Goal: Browse casually

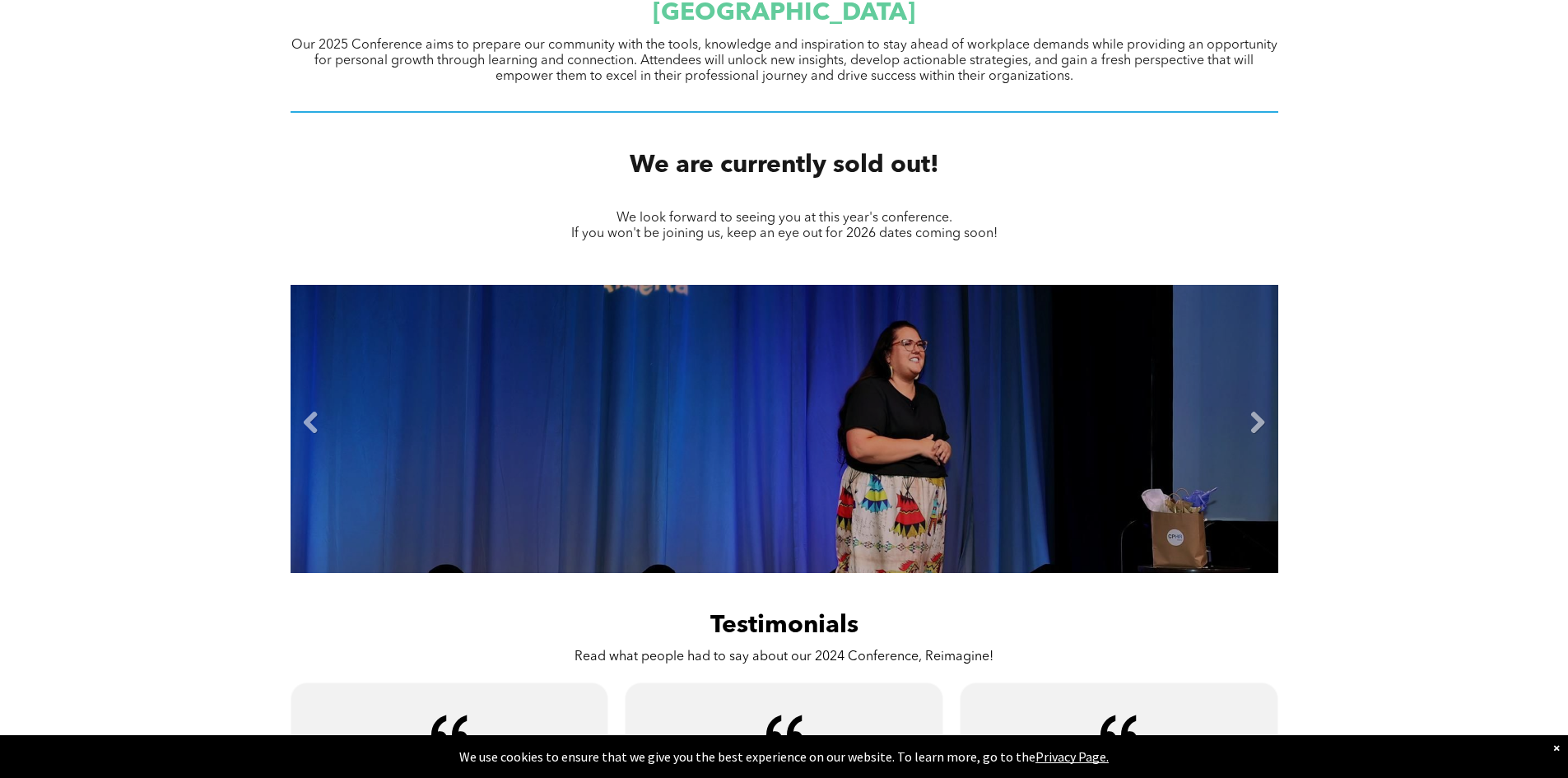
scroll to position [658, 0]
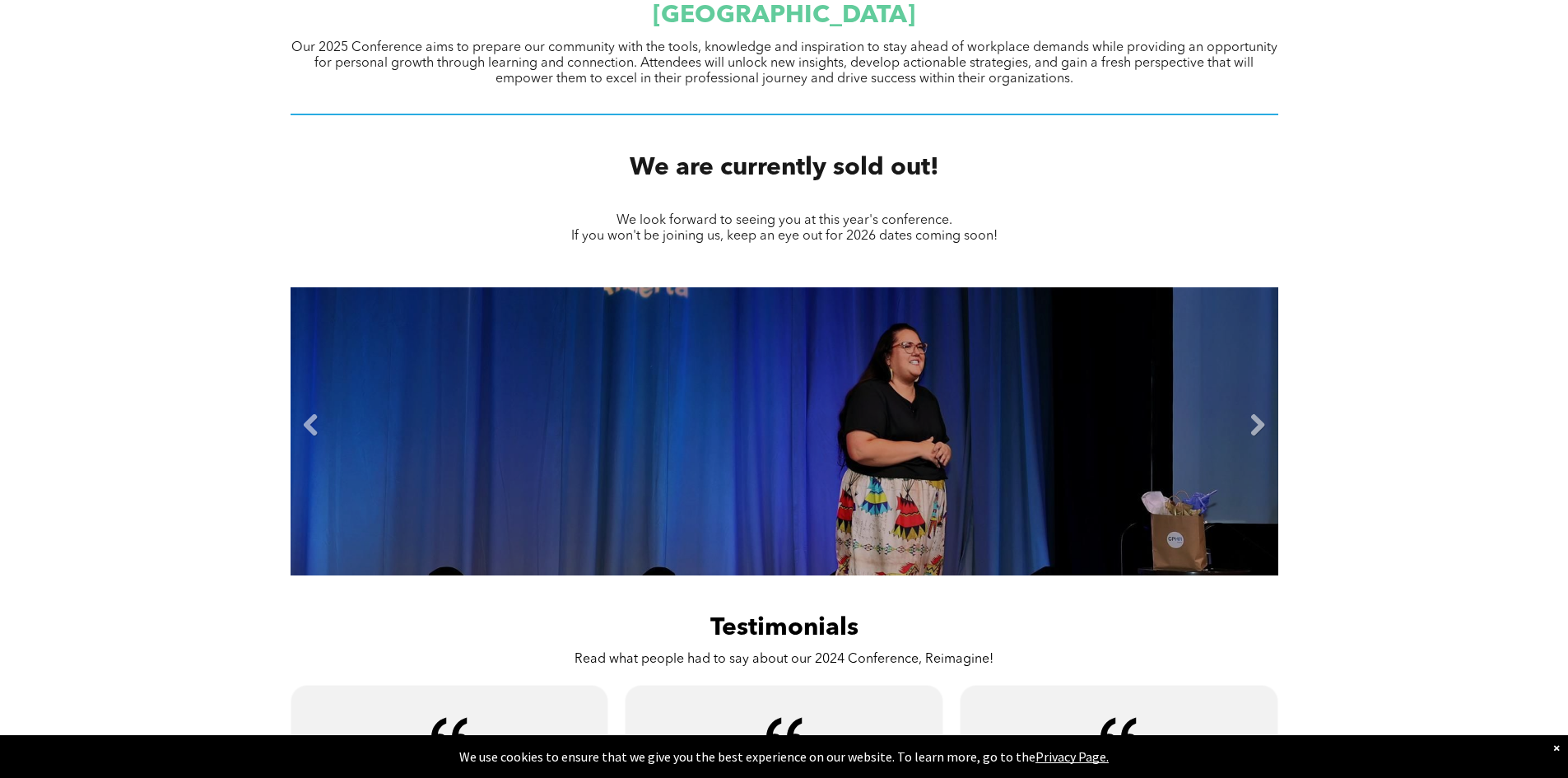
click at [1243, 421] on li "Slide title Write your caption here Button" at bounding box center [784, 432] width 988 height 288
click at [1242, 430] on li "Slide title Write your caption here Button" at bounding box center [784, 432] width 988 height 288
click at [1253, 429] on link "Next" at bounding box center [1257, 425] width 25 height 25
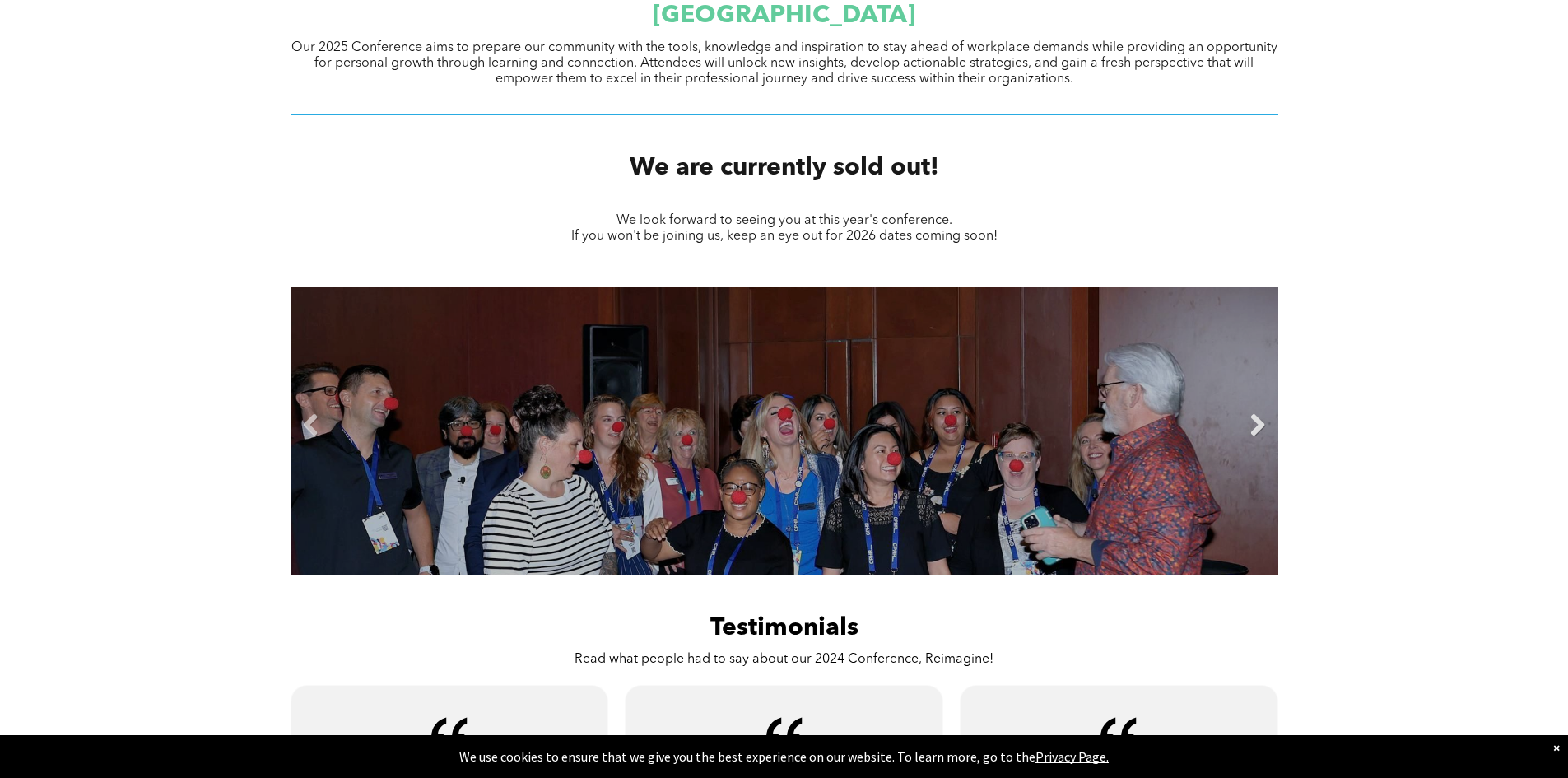
click at [1253, 429] on link "Next" at bounding box center [1257, 425] width 25 height 25
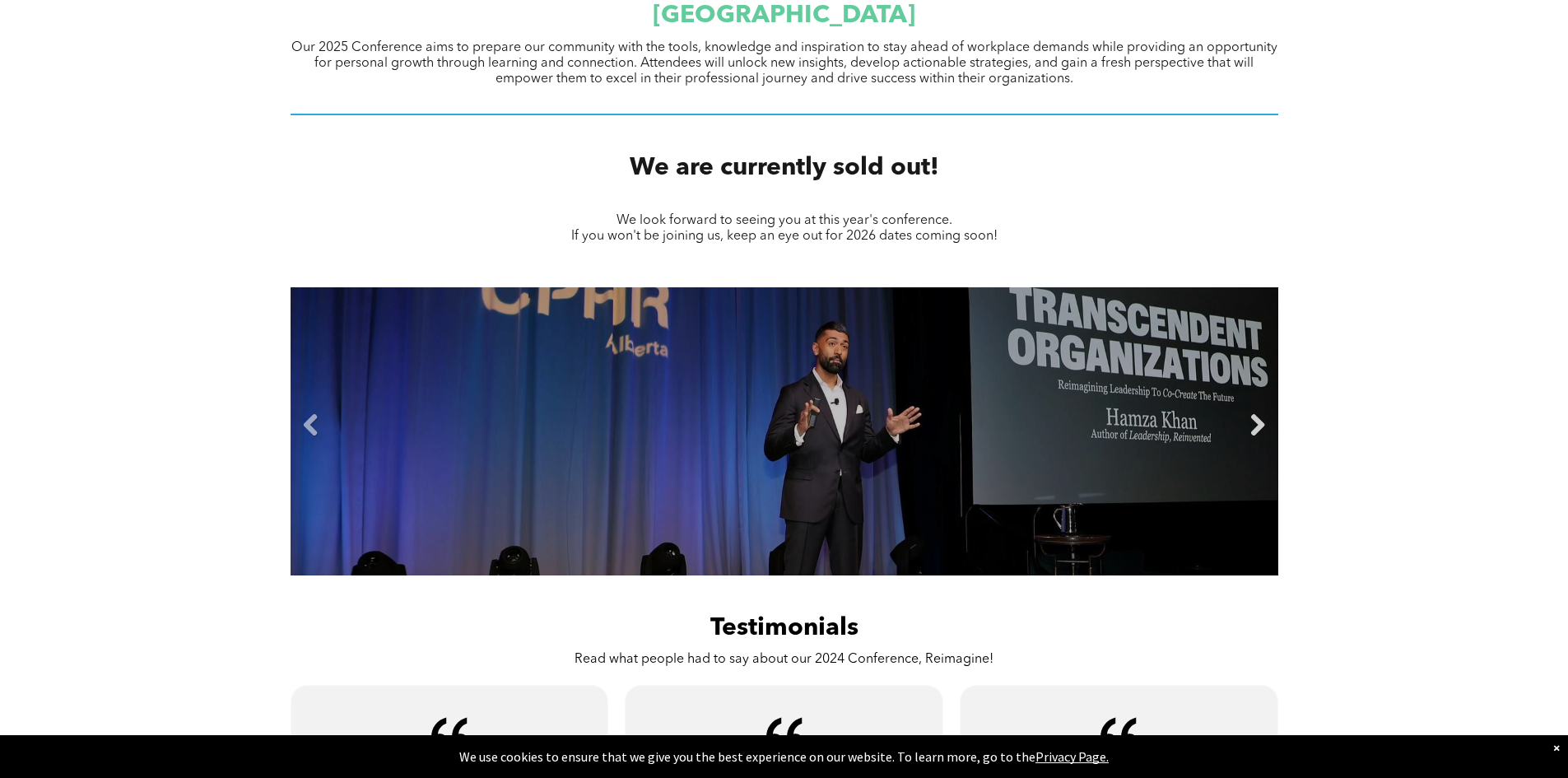
click at [1253, 429] on link "Next" at bounding box center [1257, 425] width 25 height 25
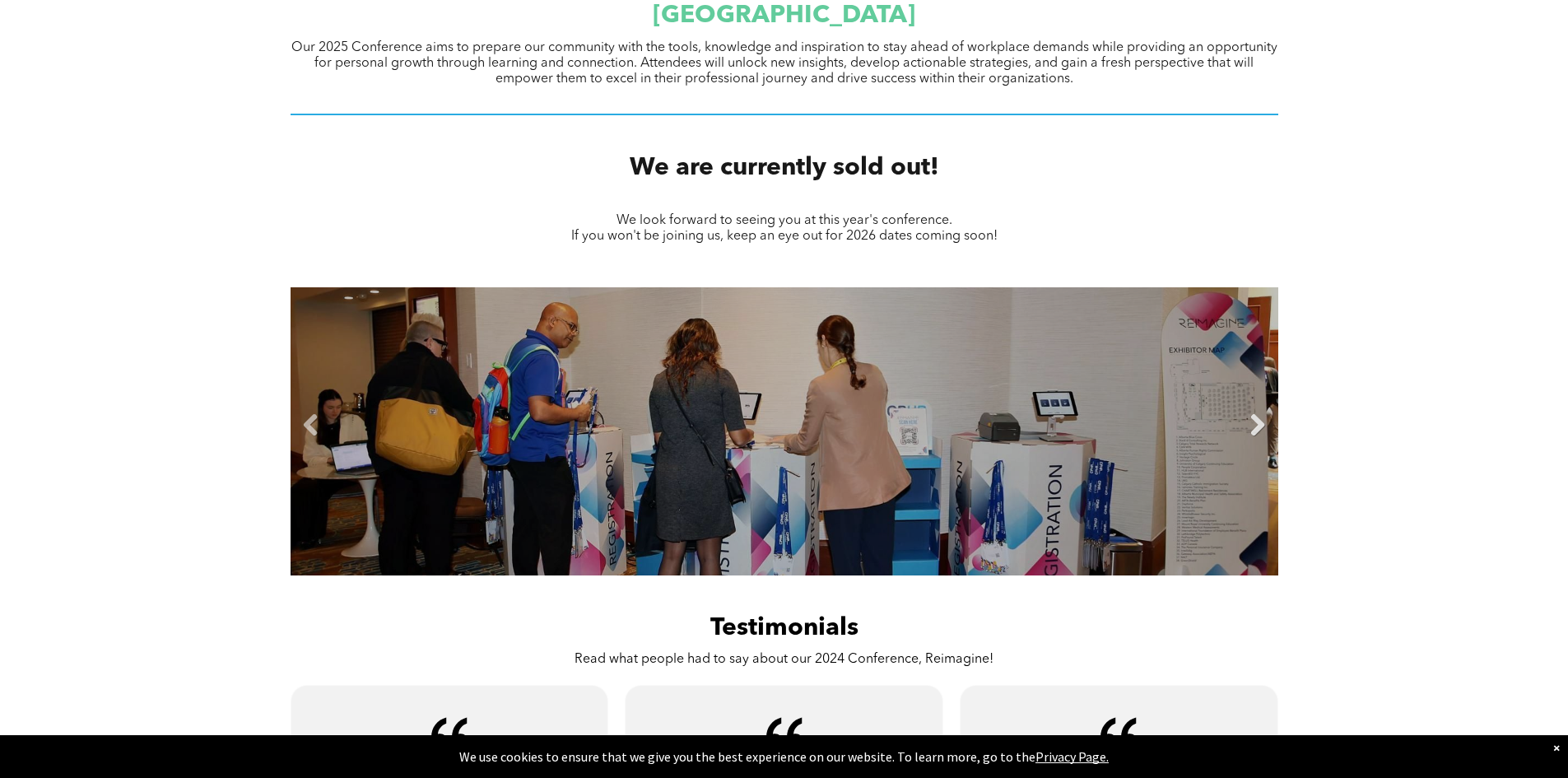
click at [1253, 429] on link "Next" at bounding box center [1257, 425] width 25 height 25
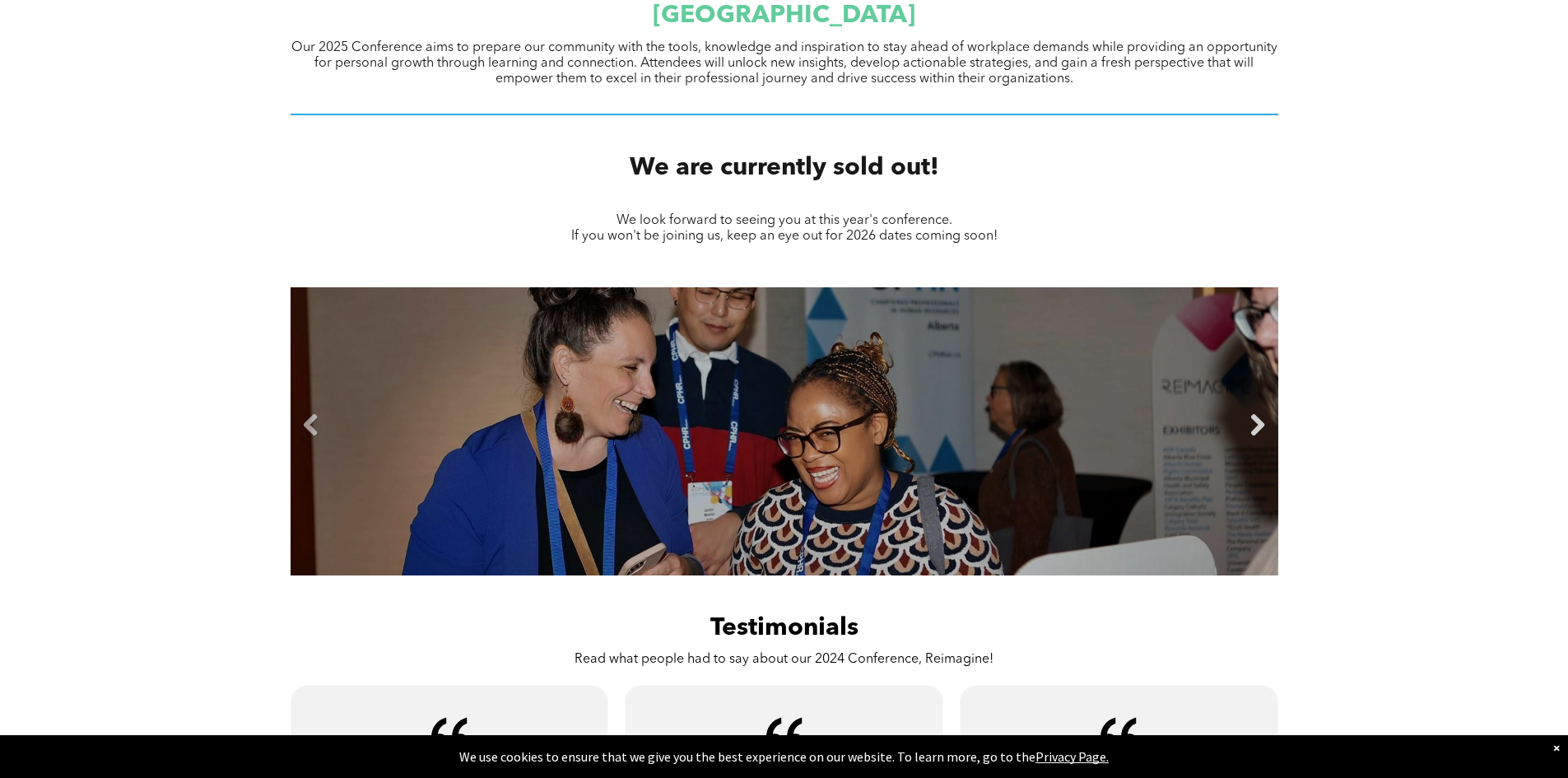
click at [1253, 429] on link "Next" at bounding box center [1257, 425] width 25 height 25
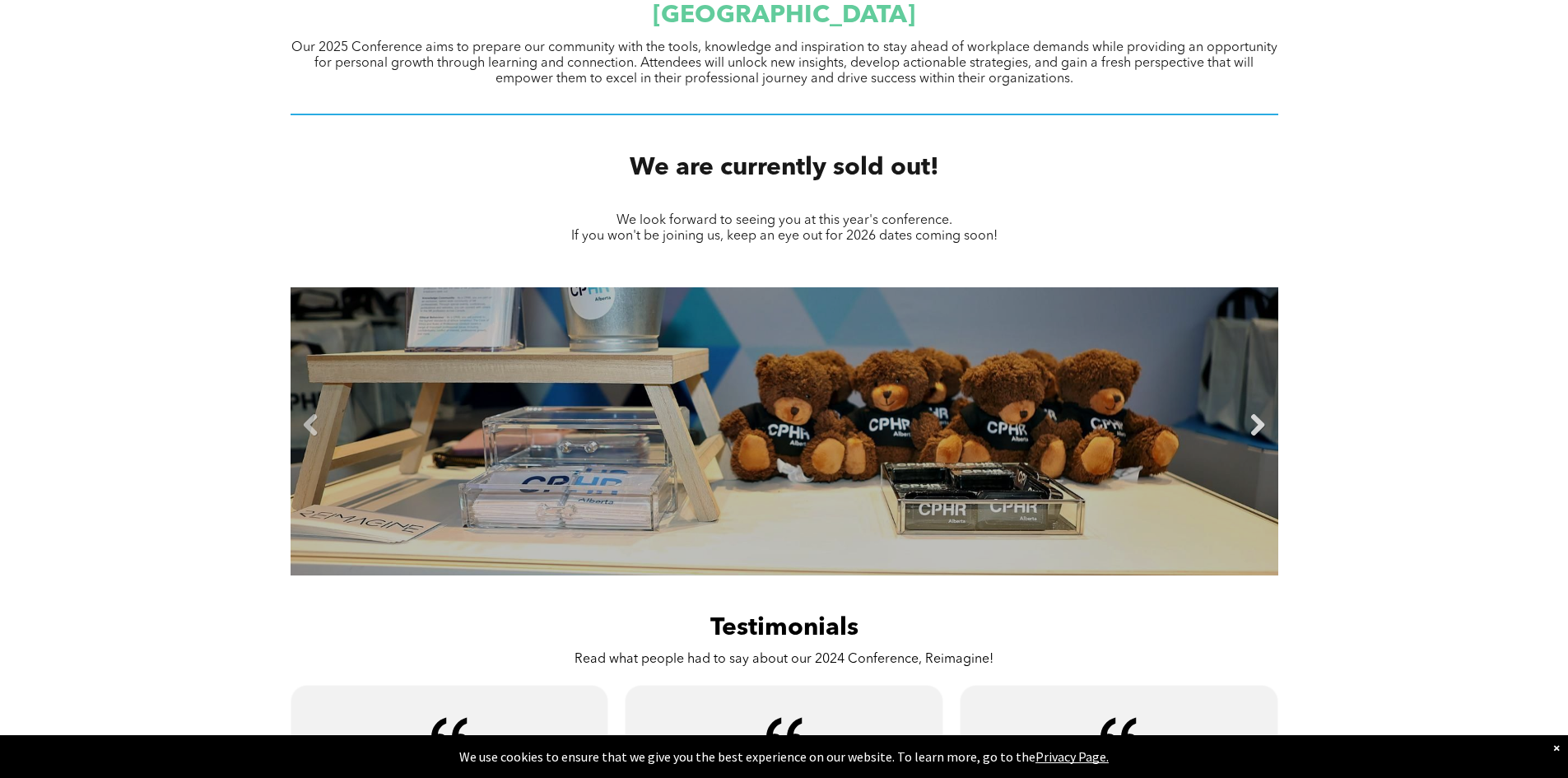
click at [1253, 429] on link "Next" at bounding box center [1257, 425] width 25 height 25
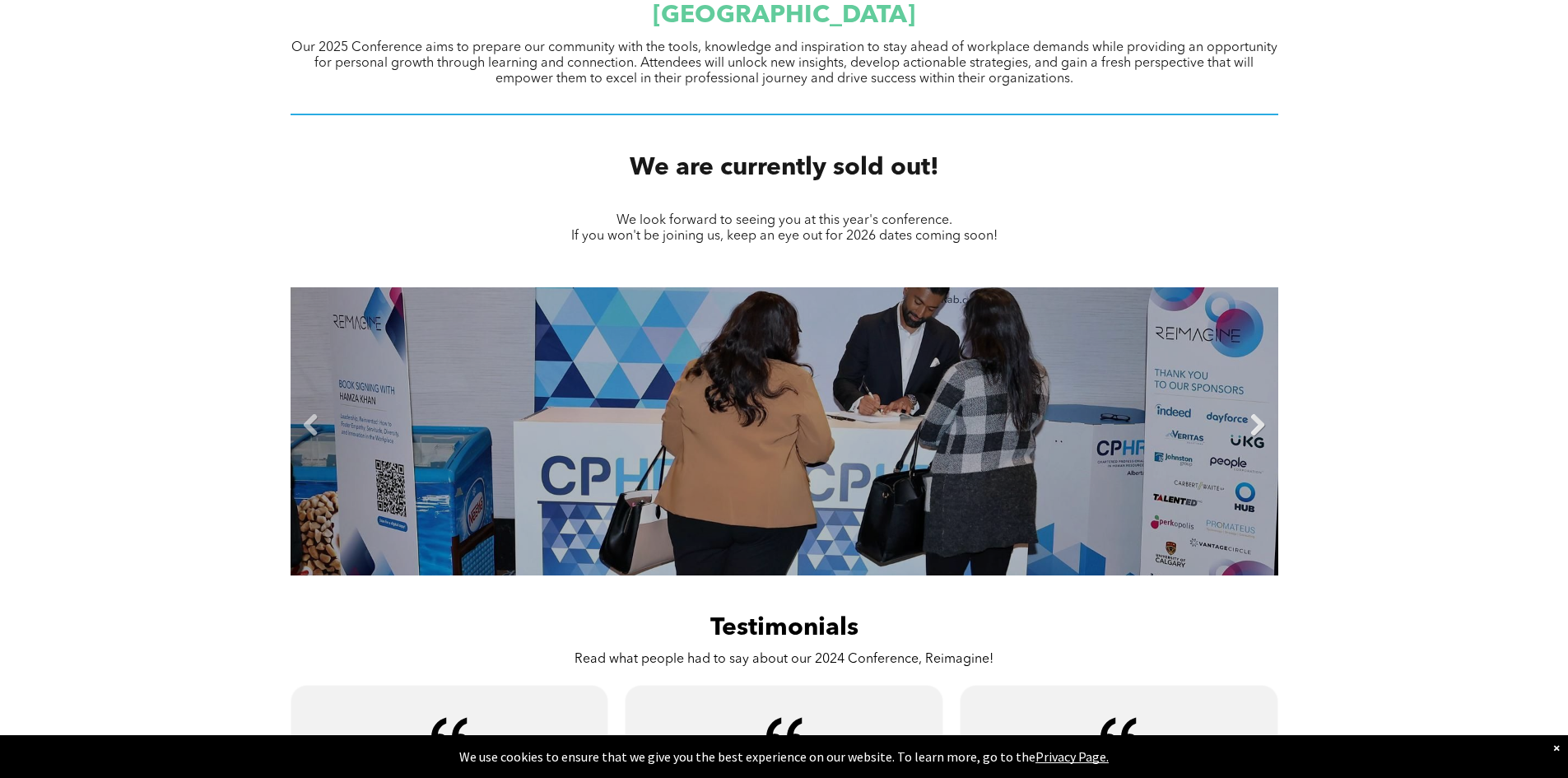
click at [1253, 429] on link "Next" at bounding box center [1257, 425] width 25 height 25
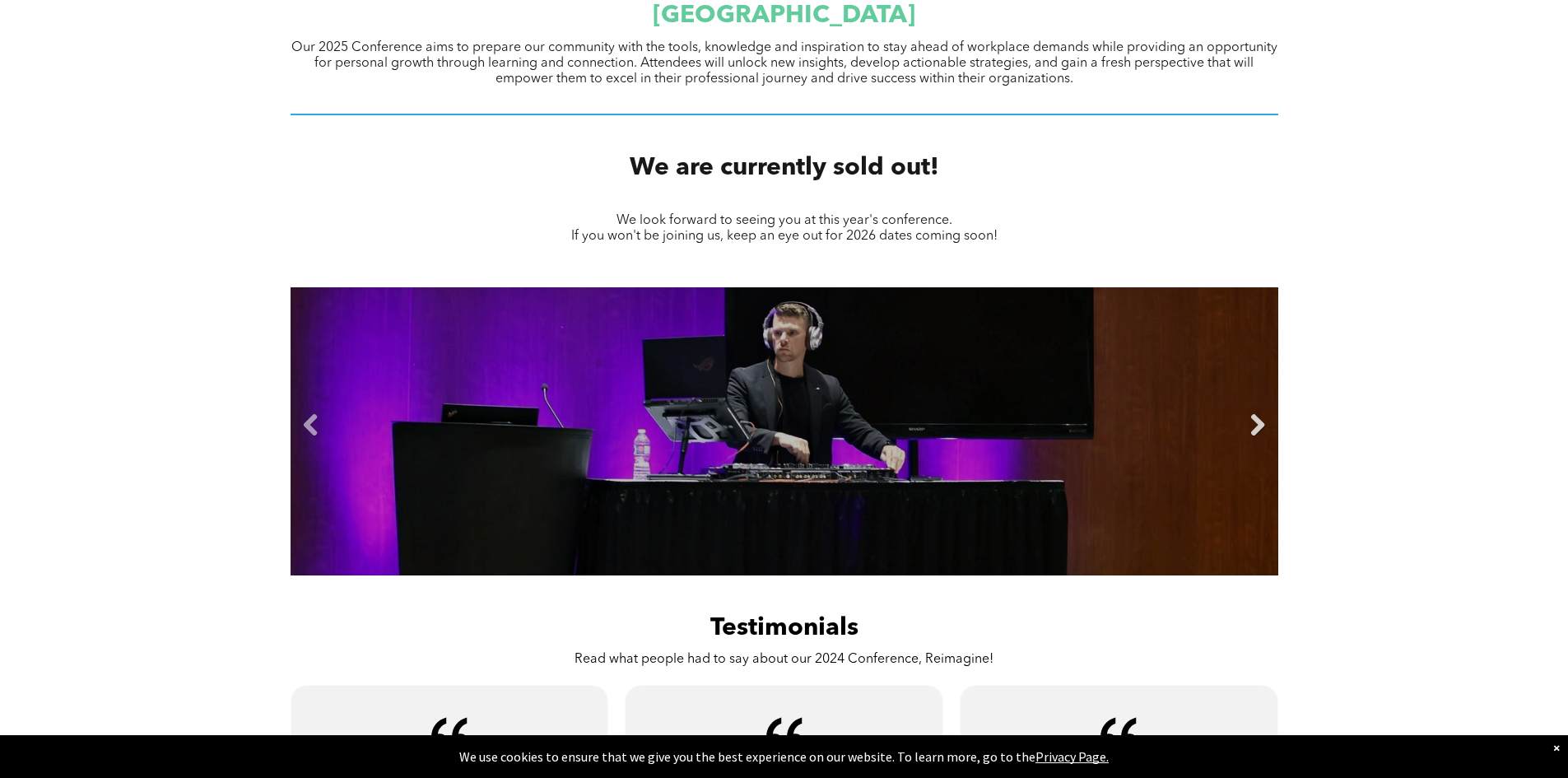
click at [1253, 429] on link "Next" at bounding box center [1257, 425] width 25 height 25
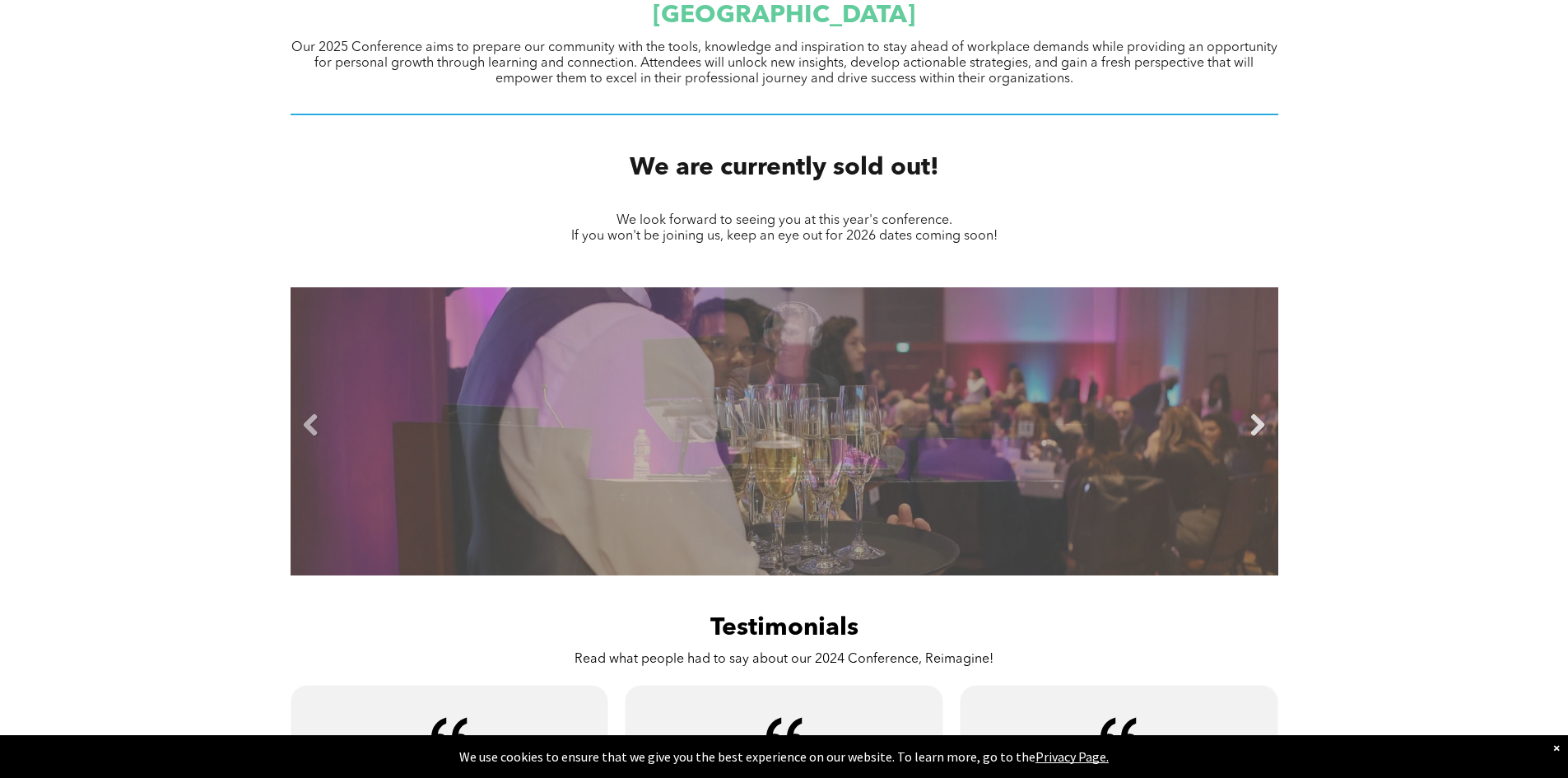
click at [1253, 429] on link "Next" at bounding box center [1257, 425] width 25 height 25
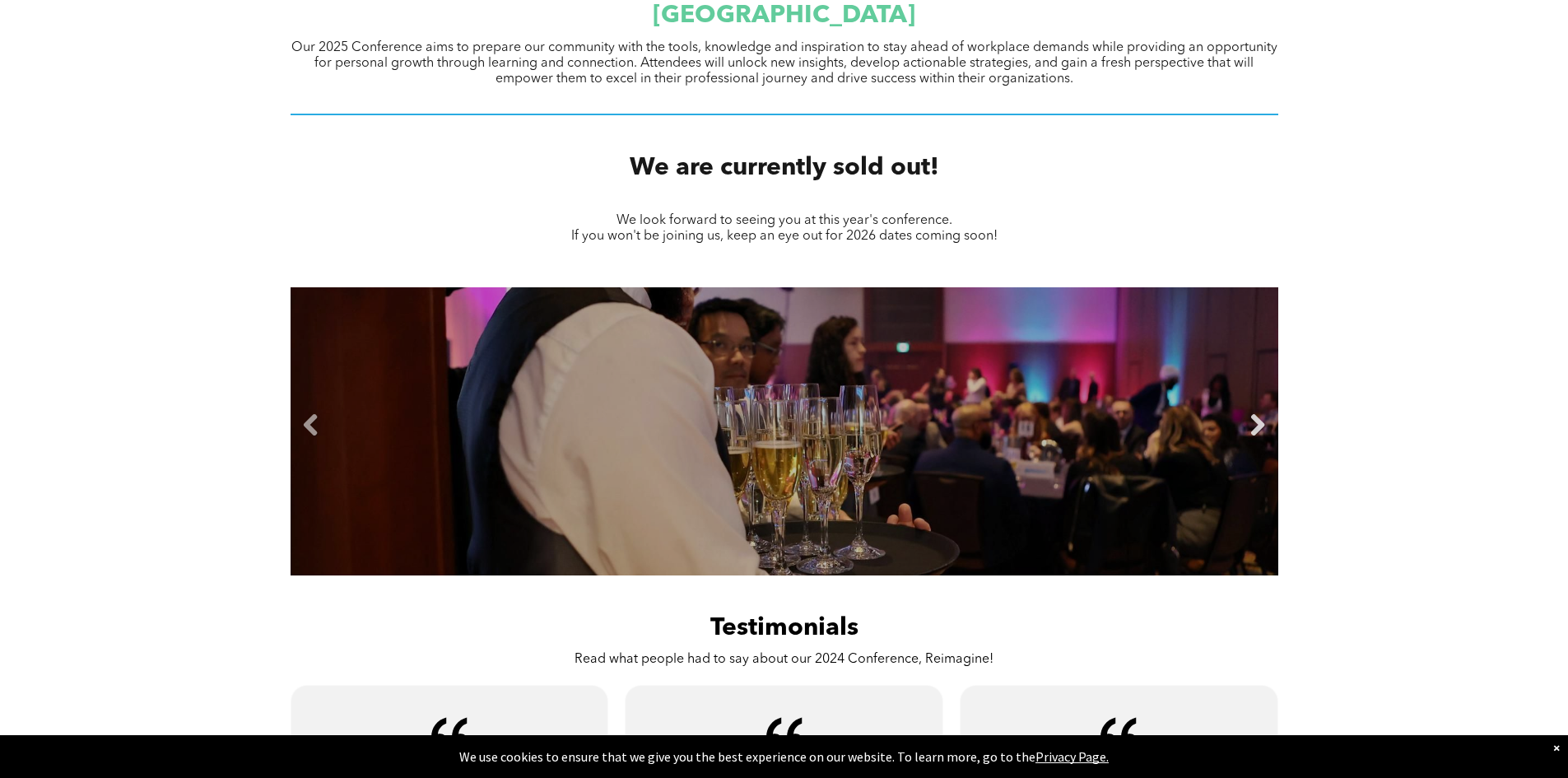
click at [1253, 429] on link "Next" at bounding box center [1257, 425] width 25 height 25
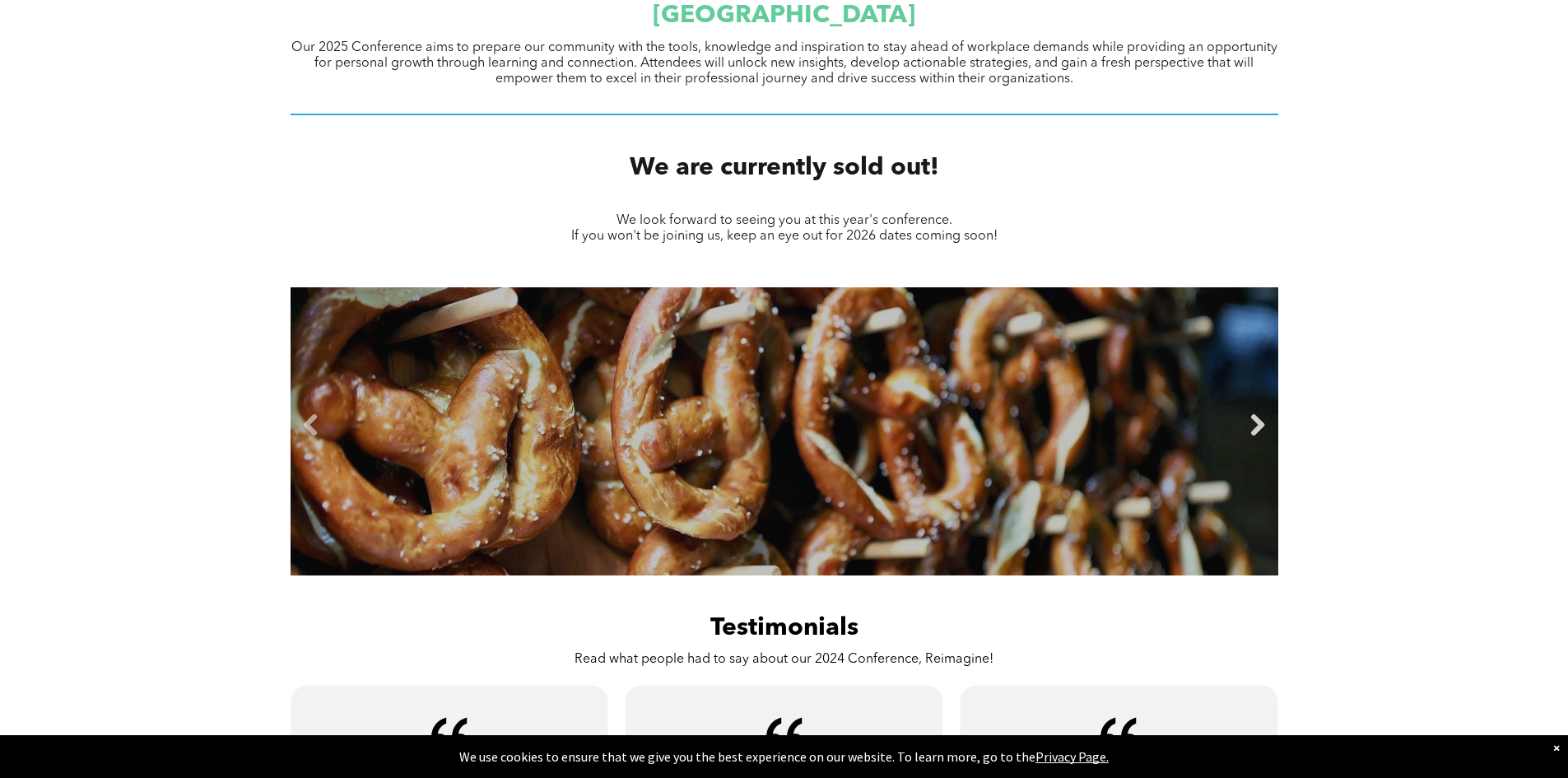
click at [1253, 429] on link "Next" at bounding box center [1257, 425] width 25 height 25
